Goal: Task Accomplishment & Management: Use online tool/utility

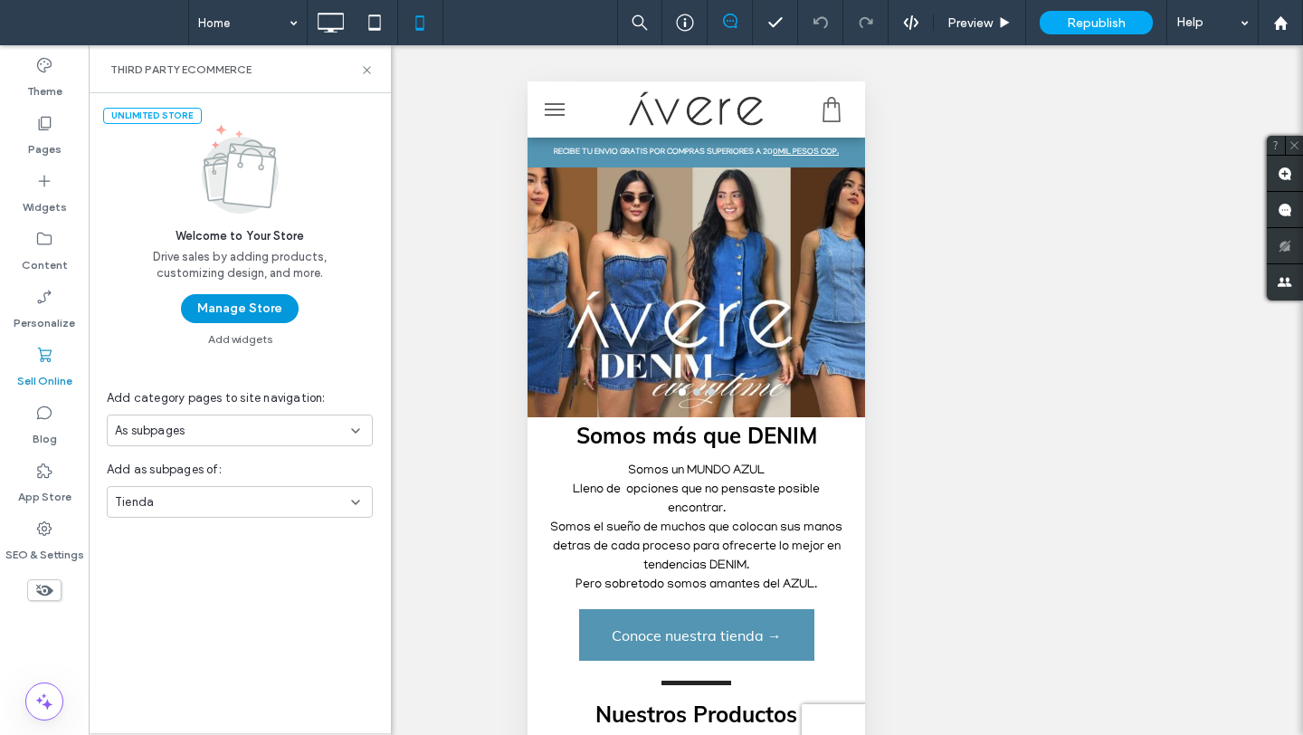
click at [240, 308] on button "Manage Store" at bounding box center [240, 308] width 118 height 29
